Goal: Use online tool/utility: Utilize a website feature to perform a specific function

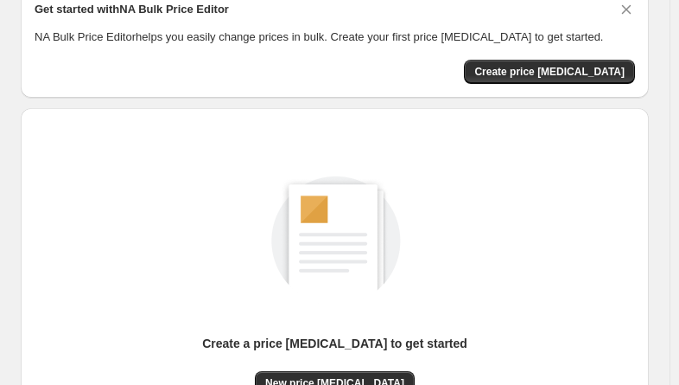
scroll to position [259, 0]
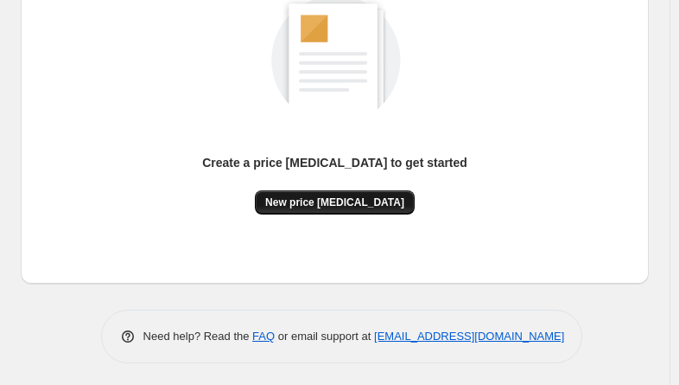
click at [346, 196] on span "New price [MEDICAL_DATA]" at bounding box center [334, 202] width 139 height 14
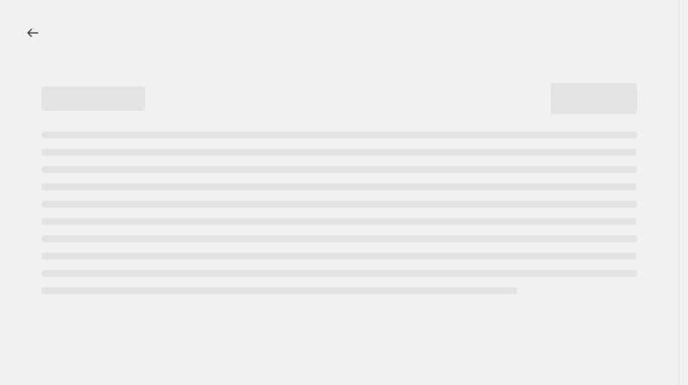
select select "percentage"
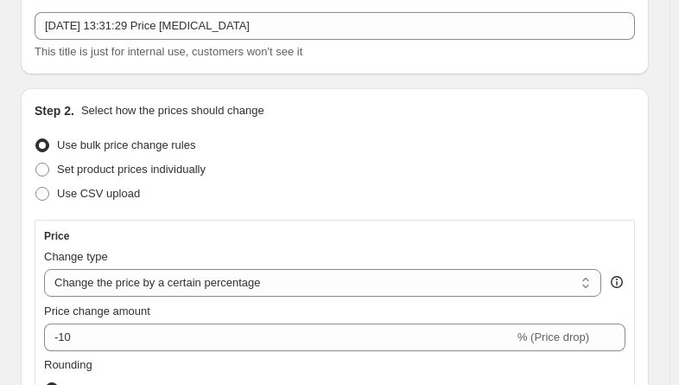
scroll to position [173, 0]
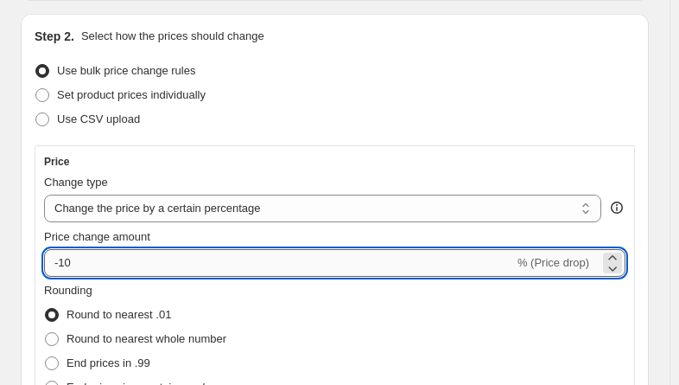
click at [110, 267] on input "-10" at bounding box center [279, 263] width 470 height 28
type input "-1"
type input "-2"
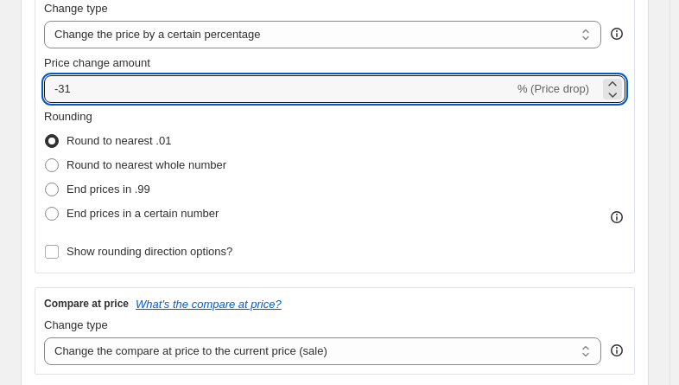
scroll to position [346, 0]
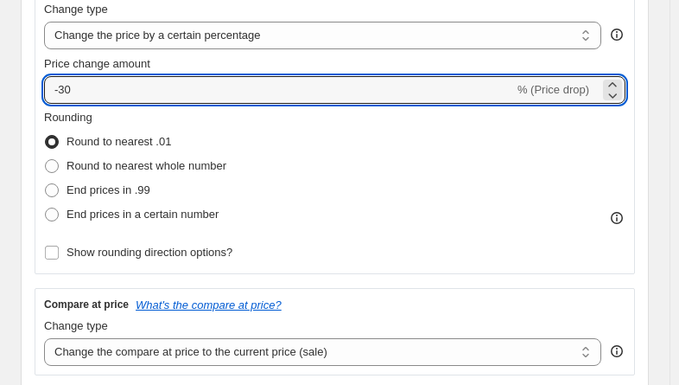
type input "-30"
click at [476, 195] on div "Rounding Round to nearest .01 Round to nearest whole number End prices in .99 E…" at bounding box center [335, 168] width 582 height 118
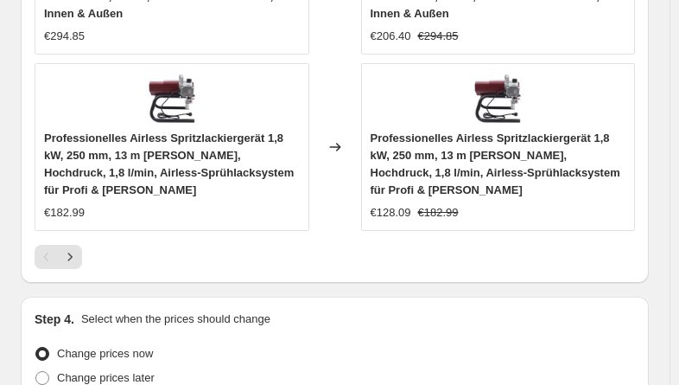
scroll to position [2070, 0]
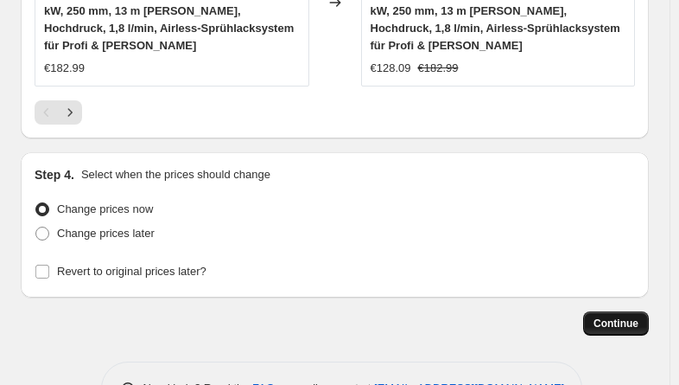
click at [622, 316] on span "Continue" at bounding box center [616, 323] width 45 height 14
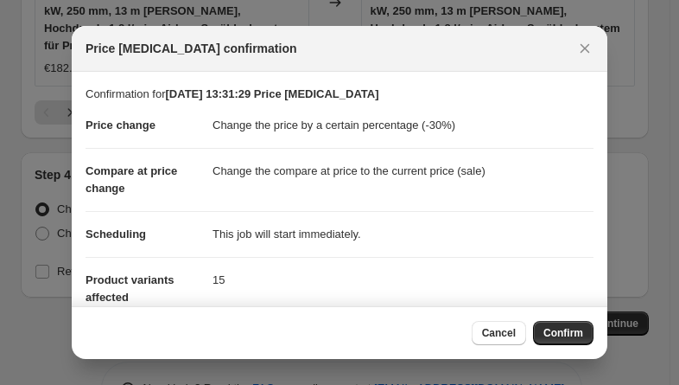
click at [569, 335] on span "Confirm" at bounding box center [564, 333] width 40 height 14
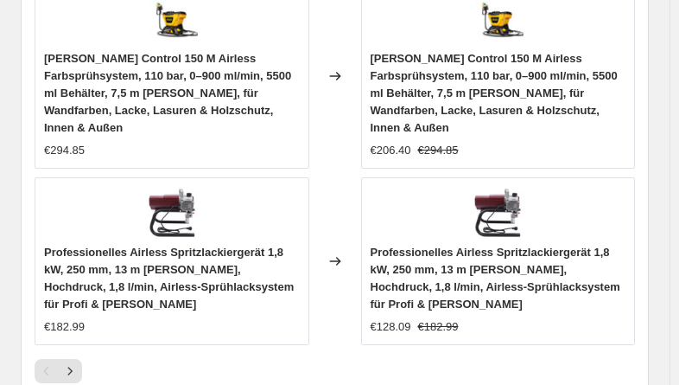
scroll to position [1811, 0]
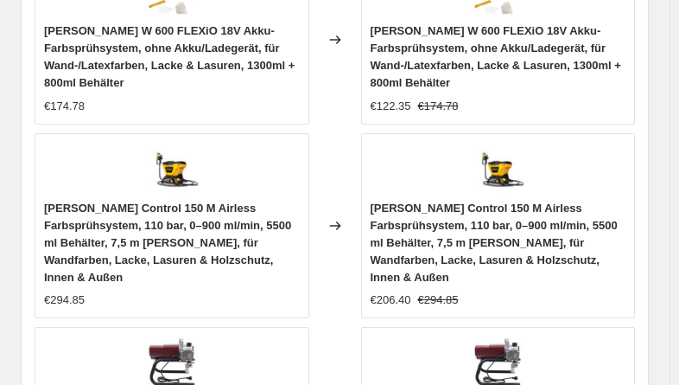
select select "percentage"
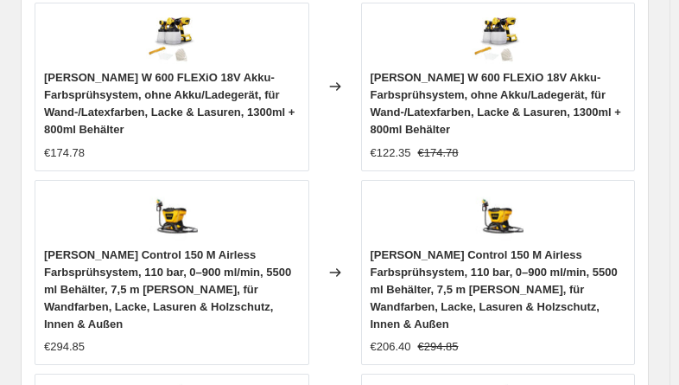
scroll to position [0, 0]
